Goal: Check status: Check status

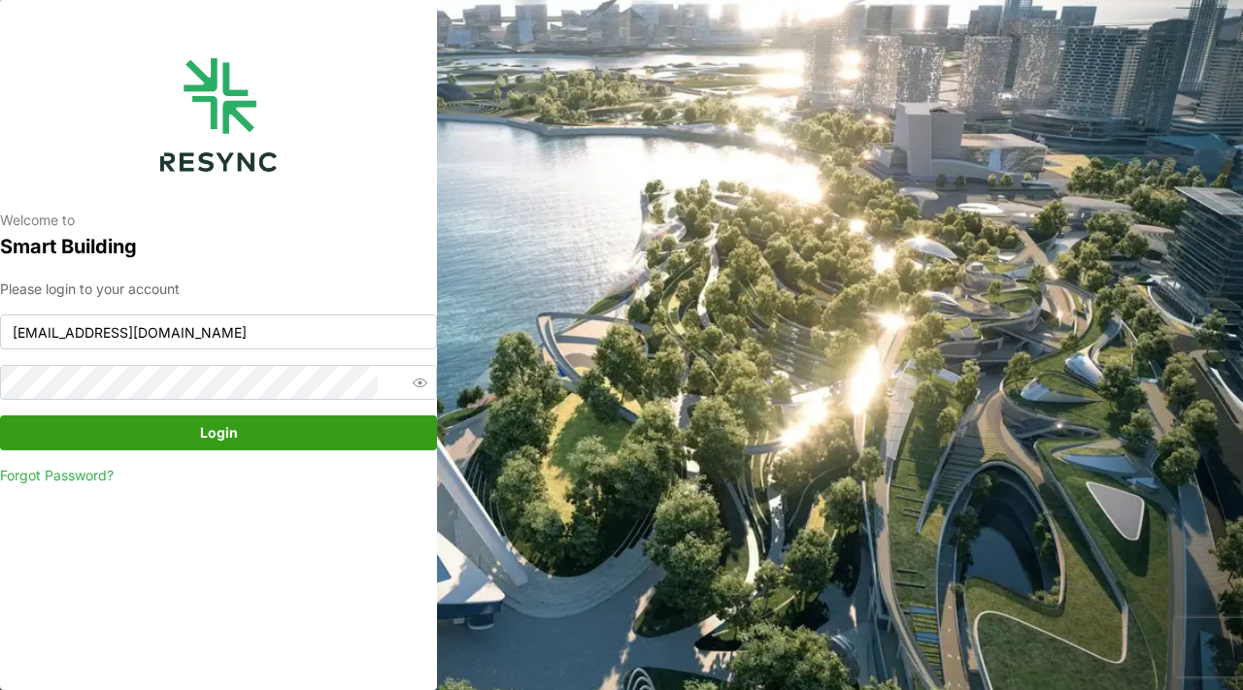
click at [377, 427] on span "Login" at bounding box center [218, 432] width 400 height 33
